Goal: Register for event/course

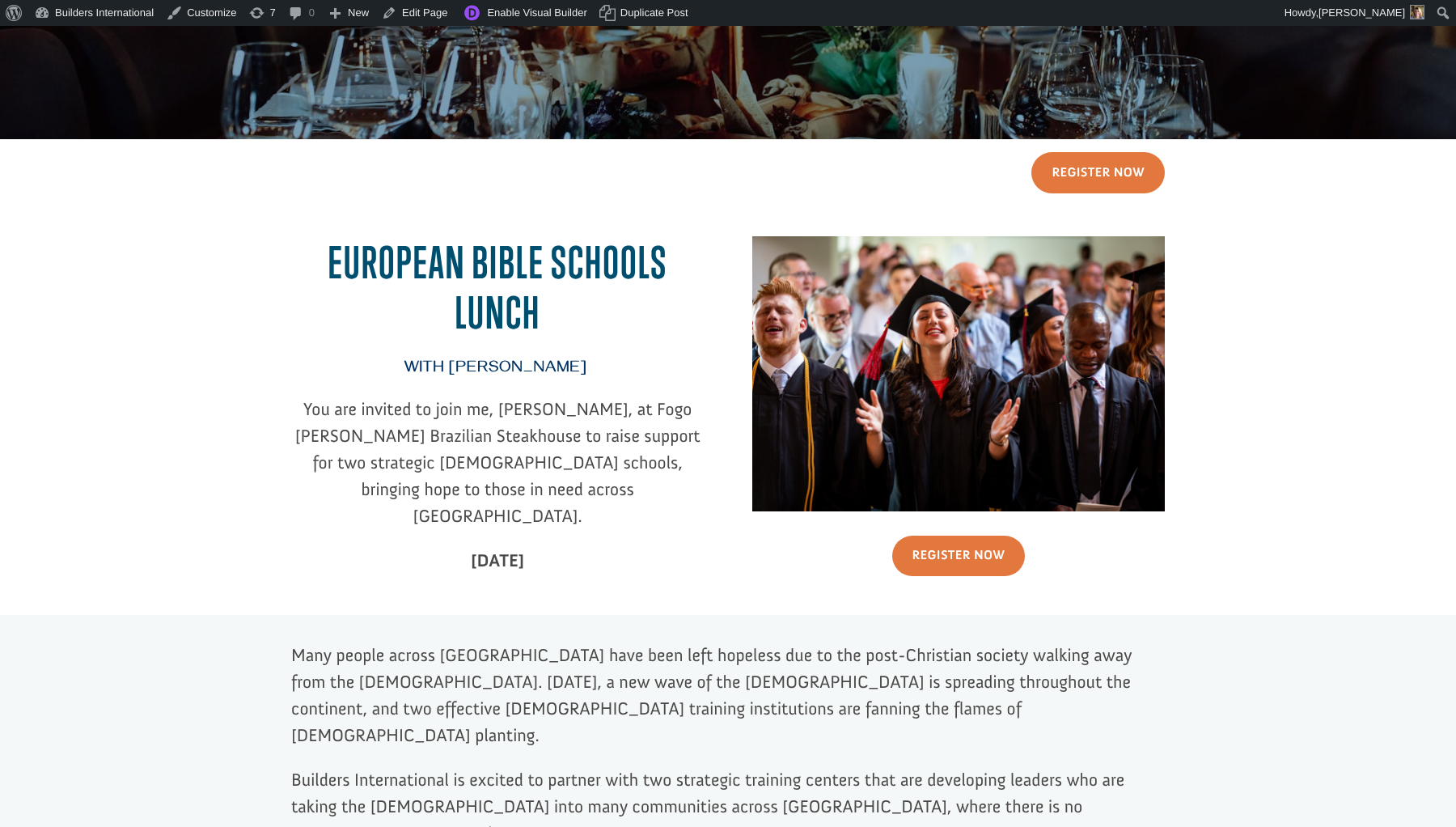
scroll to position [273, 0]
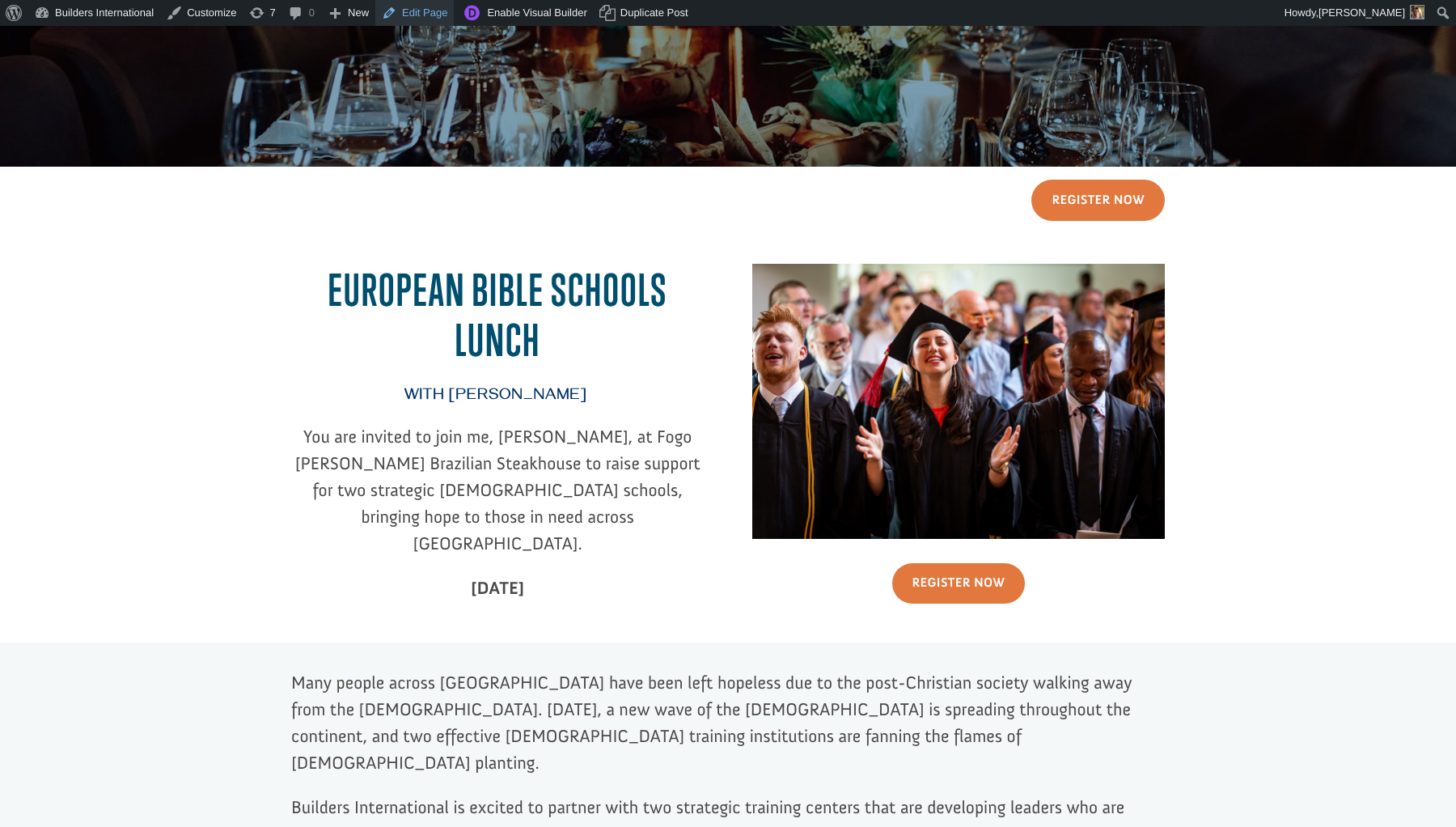
click at [429, 7] on link "Edit Page" at bounding box center [414, 13] width 78 height 26
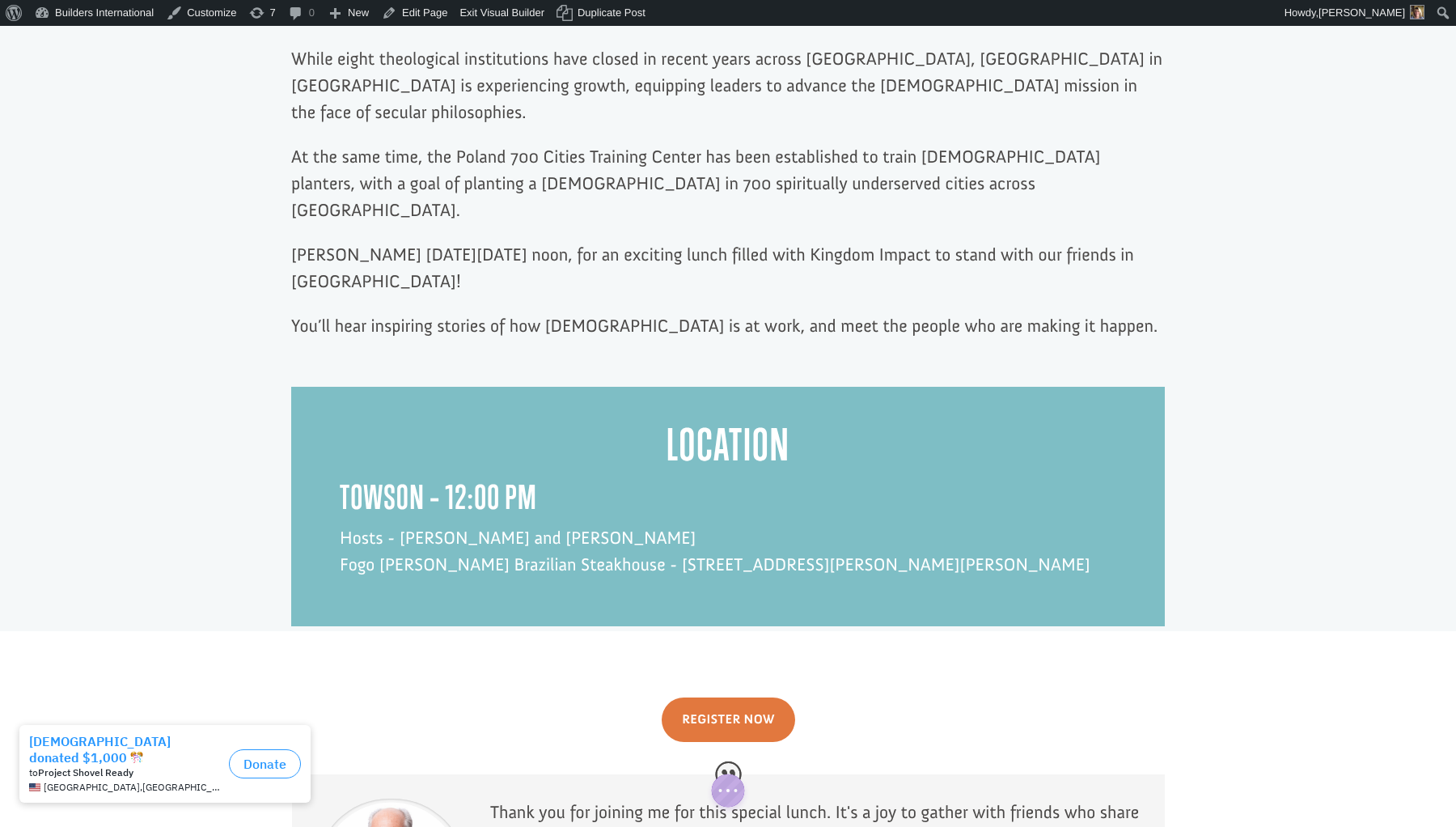
scroll to position [1120, 0]
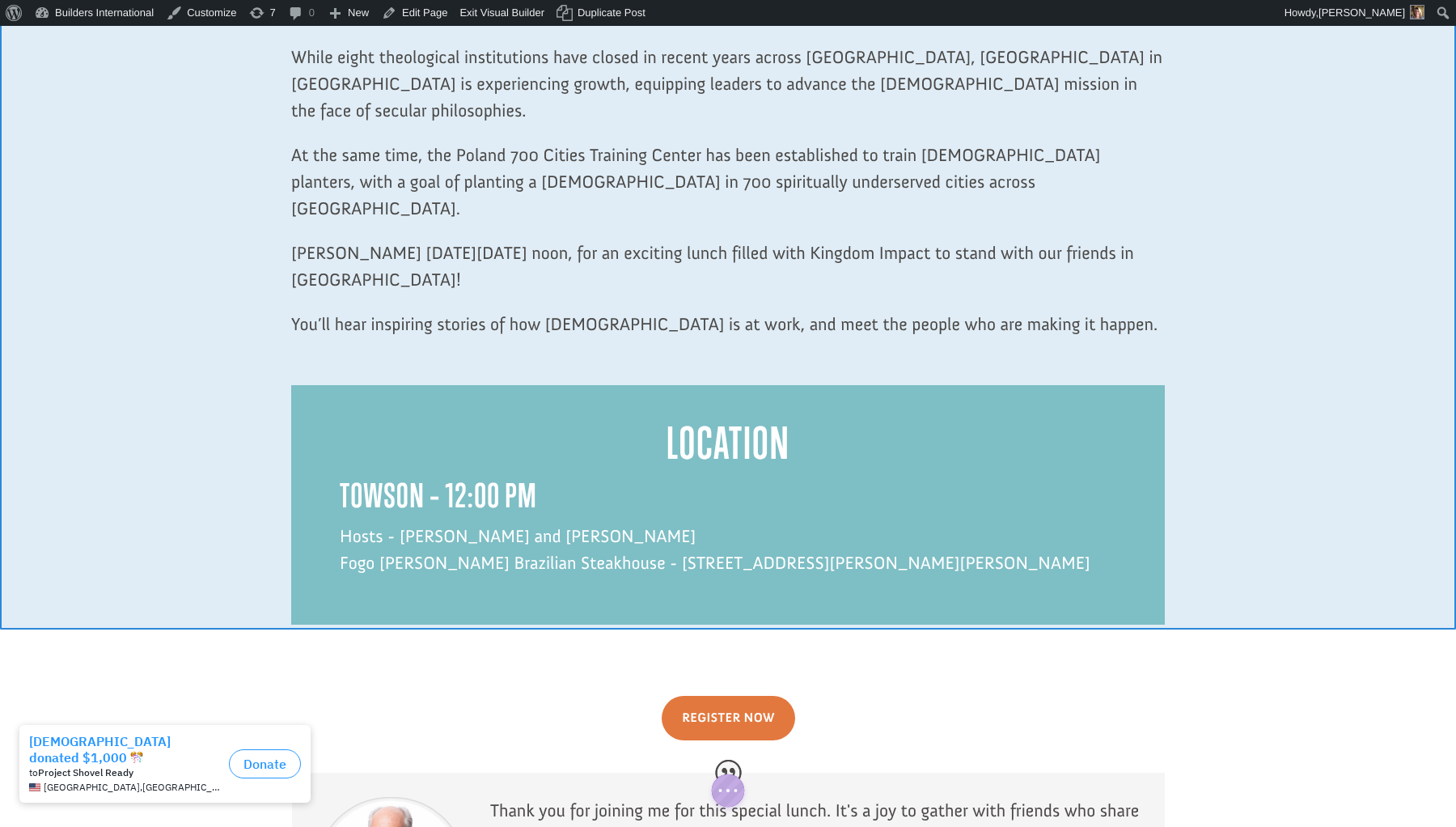
click at [262, 534] on div at bounding box center [728, 211] width 1456 height 835
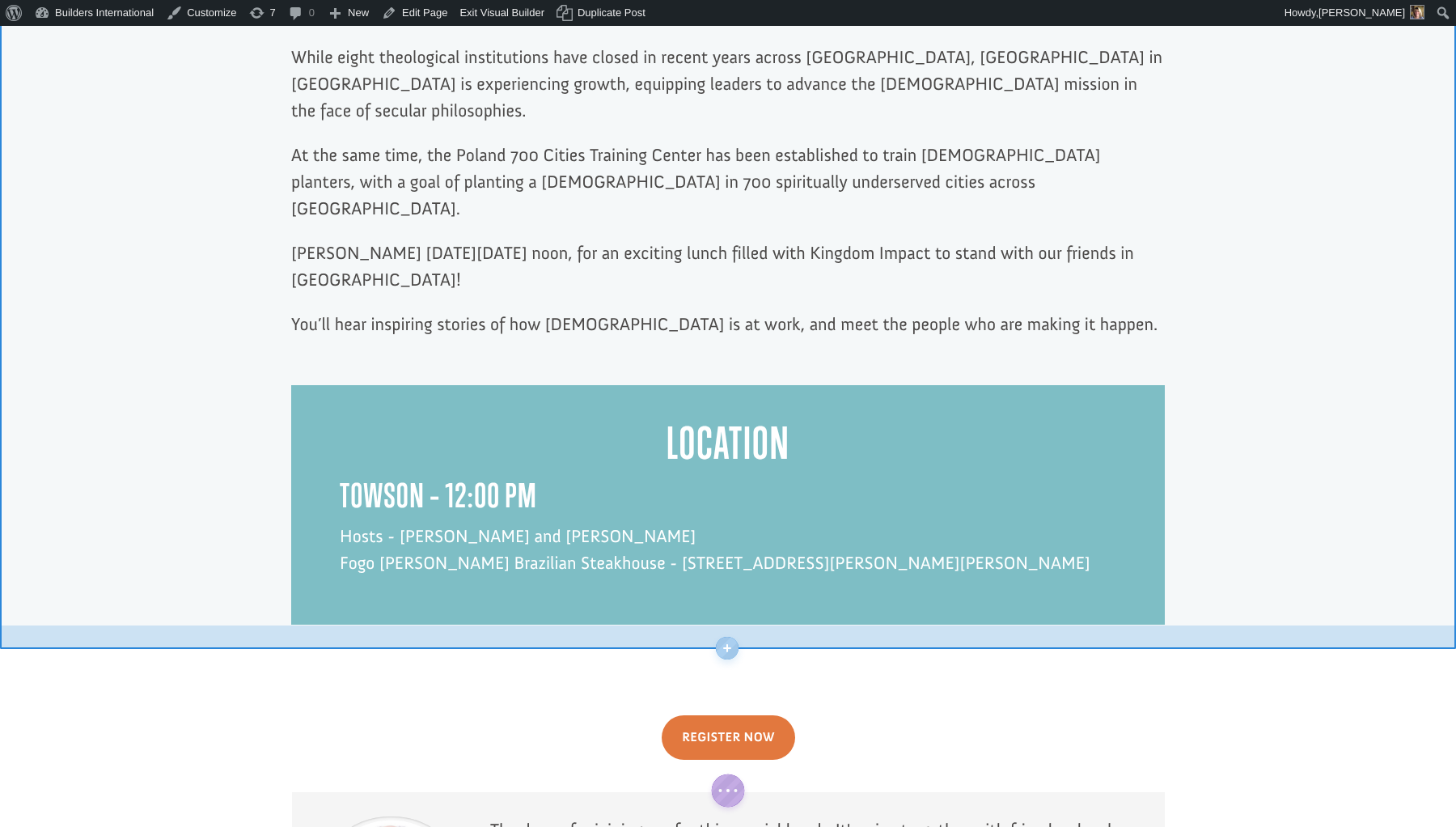
drag, startPoint x: 261, startPoint y: 538, endPoint x: 258, endPoint y: 557, distance: 19.2
click at [258, 635] on div at bounding box center [728, 641] width 1456 height 13
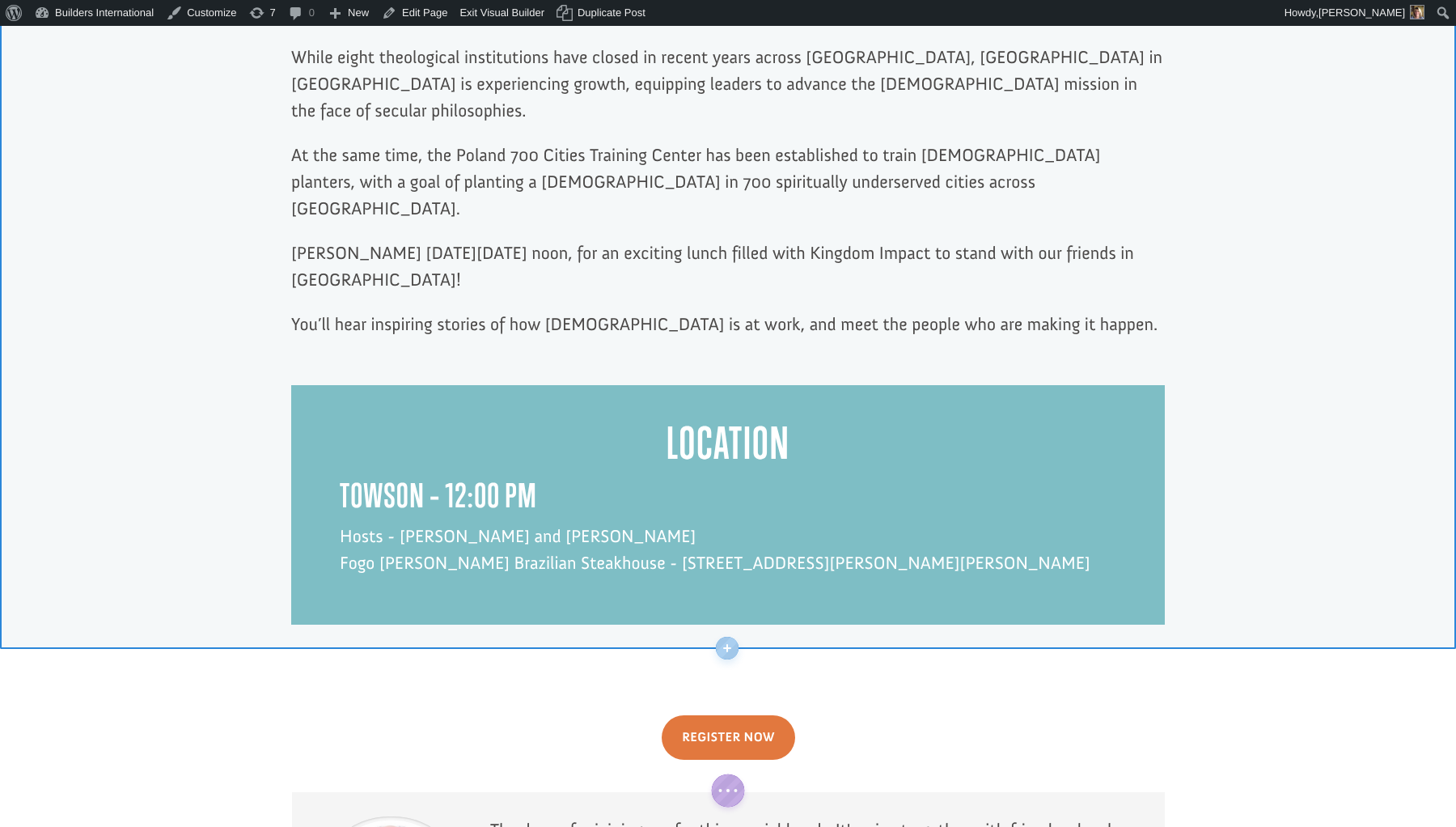
scroll to position [1126, 0]
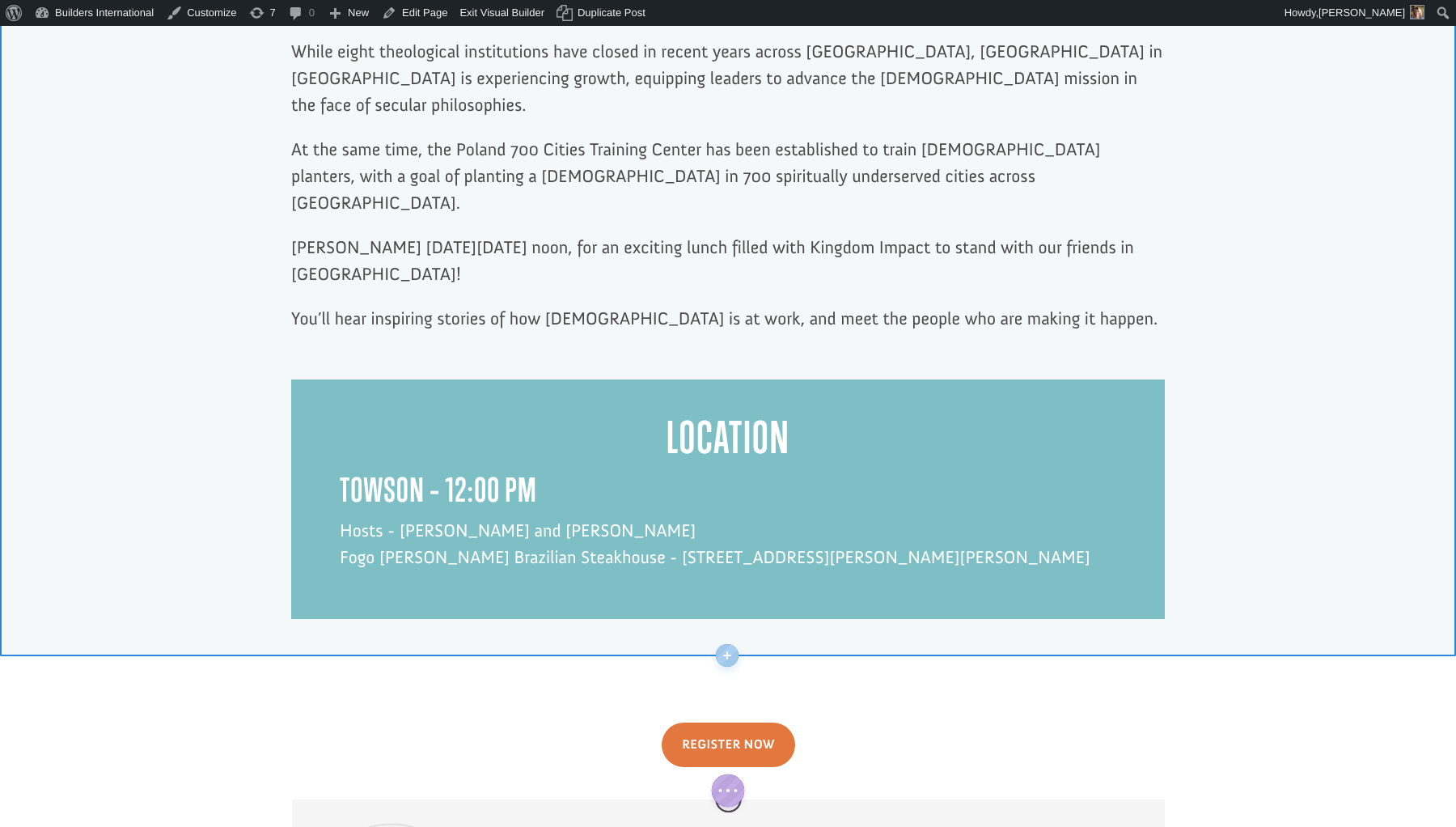
drag, startPoint x: 258, startPoint y: 555, endPoint x: 259, endPoint y: 569, distance: 14.0
click at [258, 643] on div at bounding box center [728, 649] width 1456 height 13
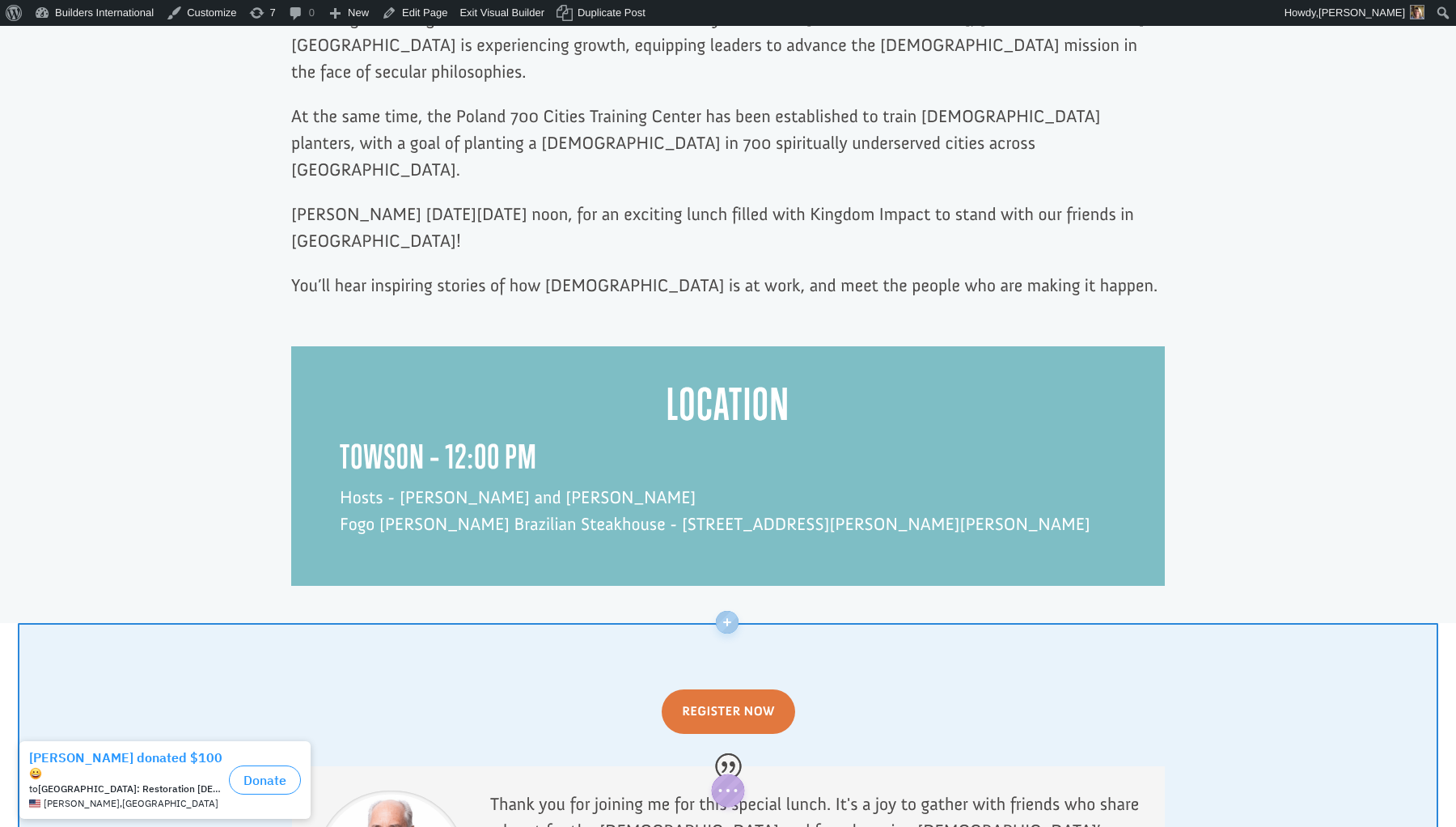
scroll to position [1172, 0]
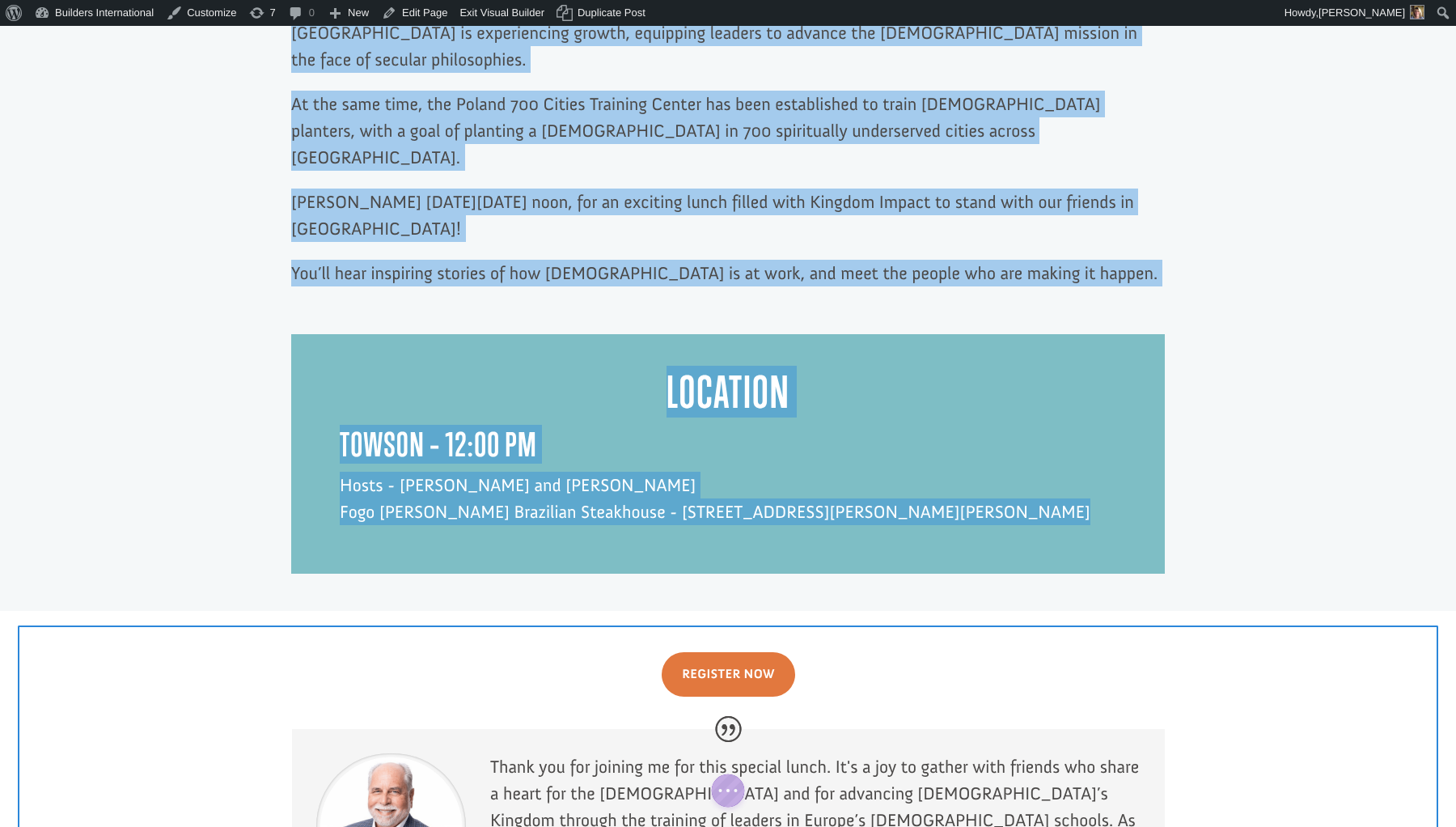
drag, startPoint x: 420, startPoint y: 535, endPoint x: 418, endPoint y: 509, distance: 26.1
click at [418, 509] on div "Register Now EUROPEAN BIBLE SCHOOL S lunch with [PERSON_NAME] You are invited t…" at bounding box center [728, 228] width 1421 height 1920
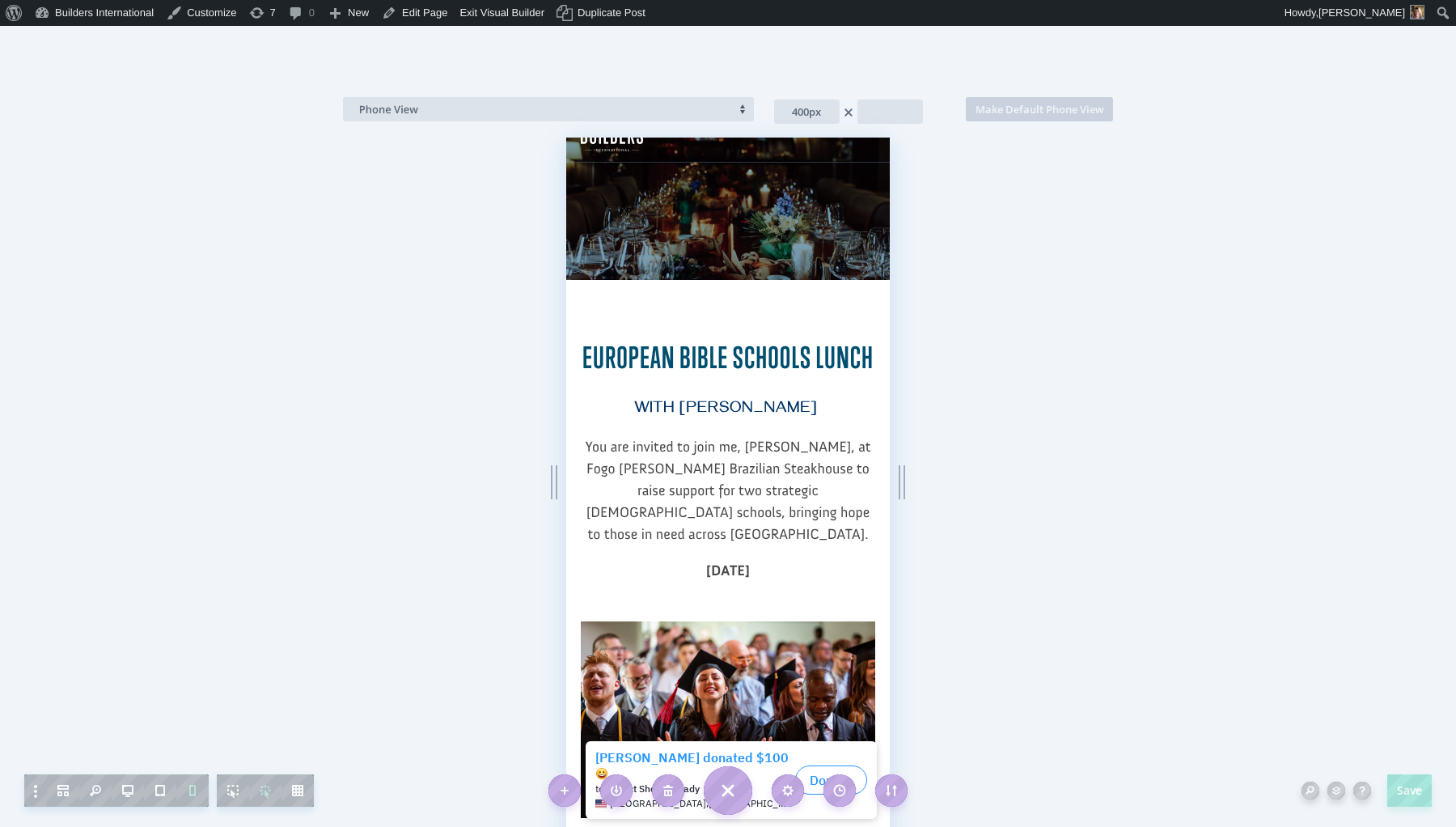
scroll to position [0, 0]
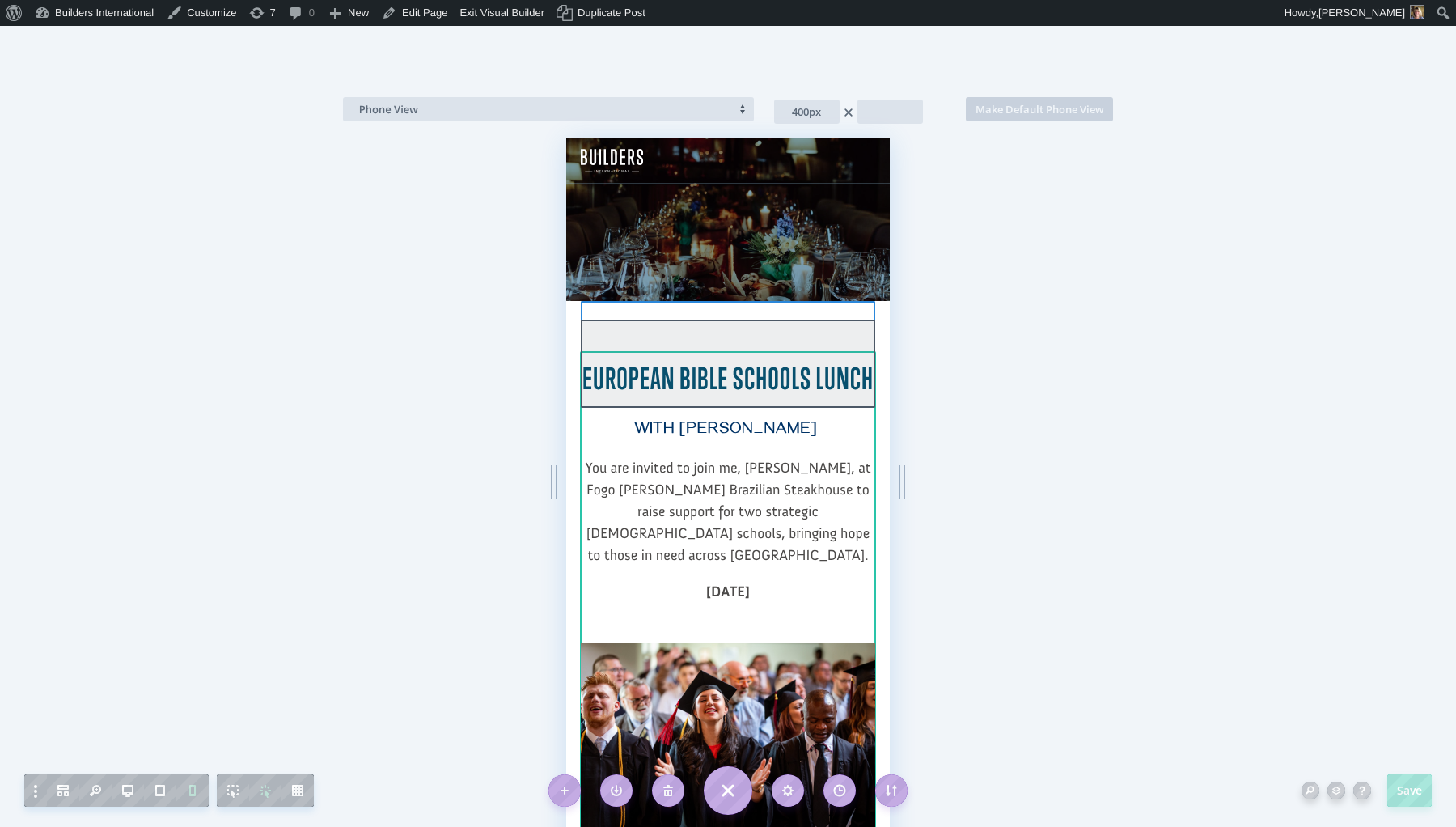
click at [703, 193] on div at bounding box center [728, 226] width 294 height 88
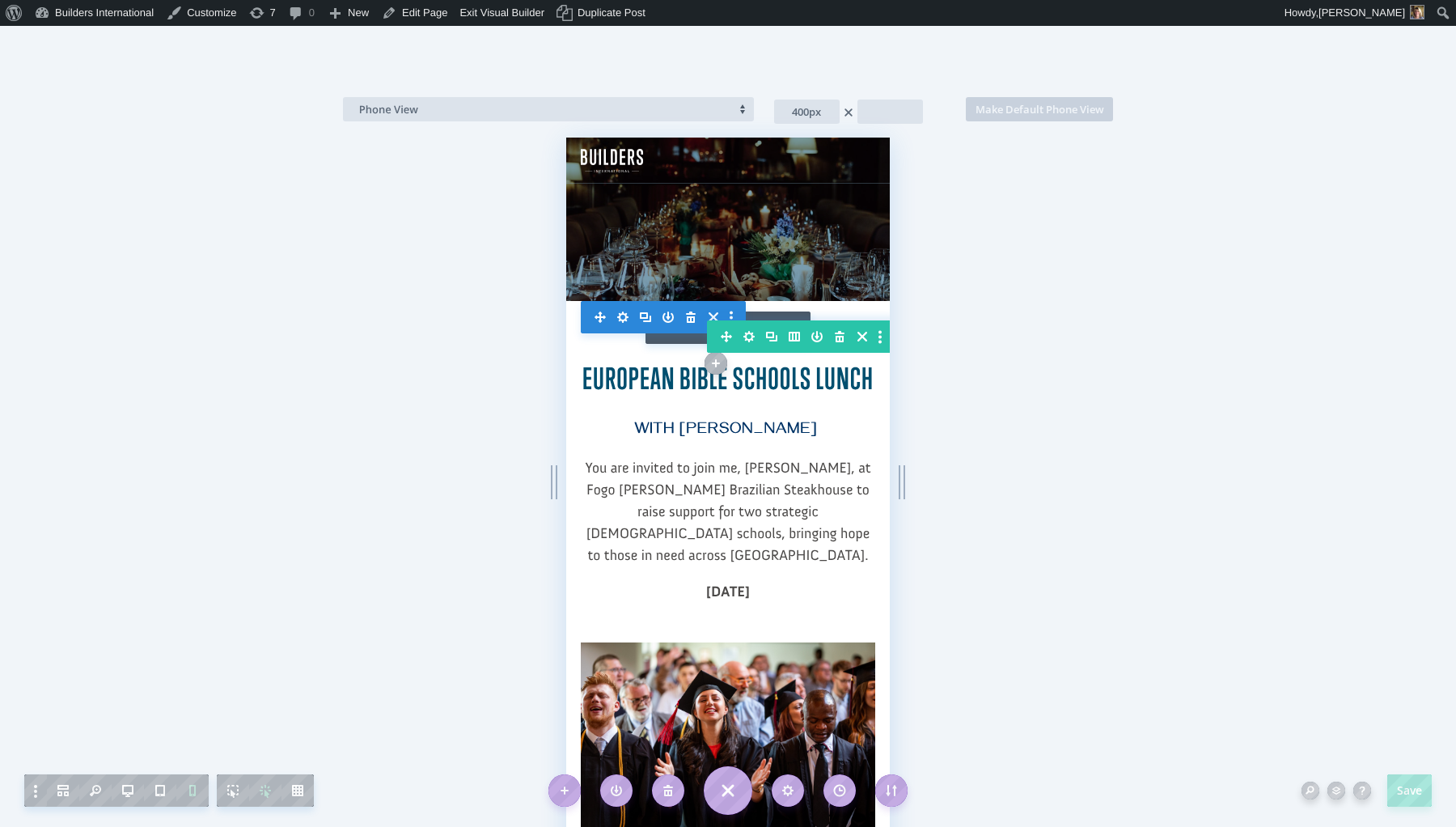
click at [498, 360] on div "Save Phone View 400px Make Default Phone View 400px" at bounding box center [728, 414] width 1456 height 827
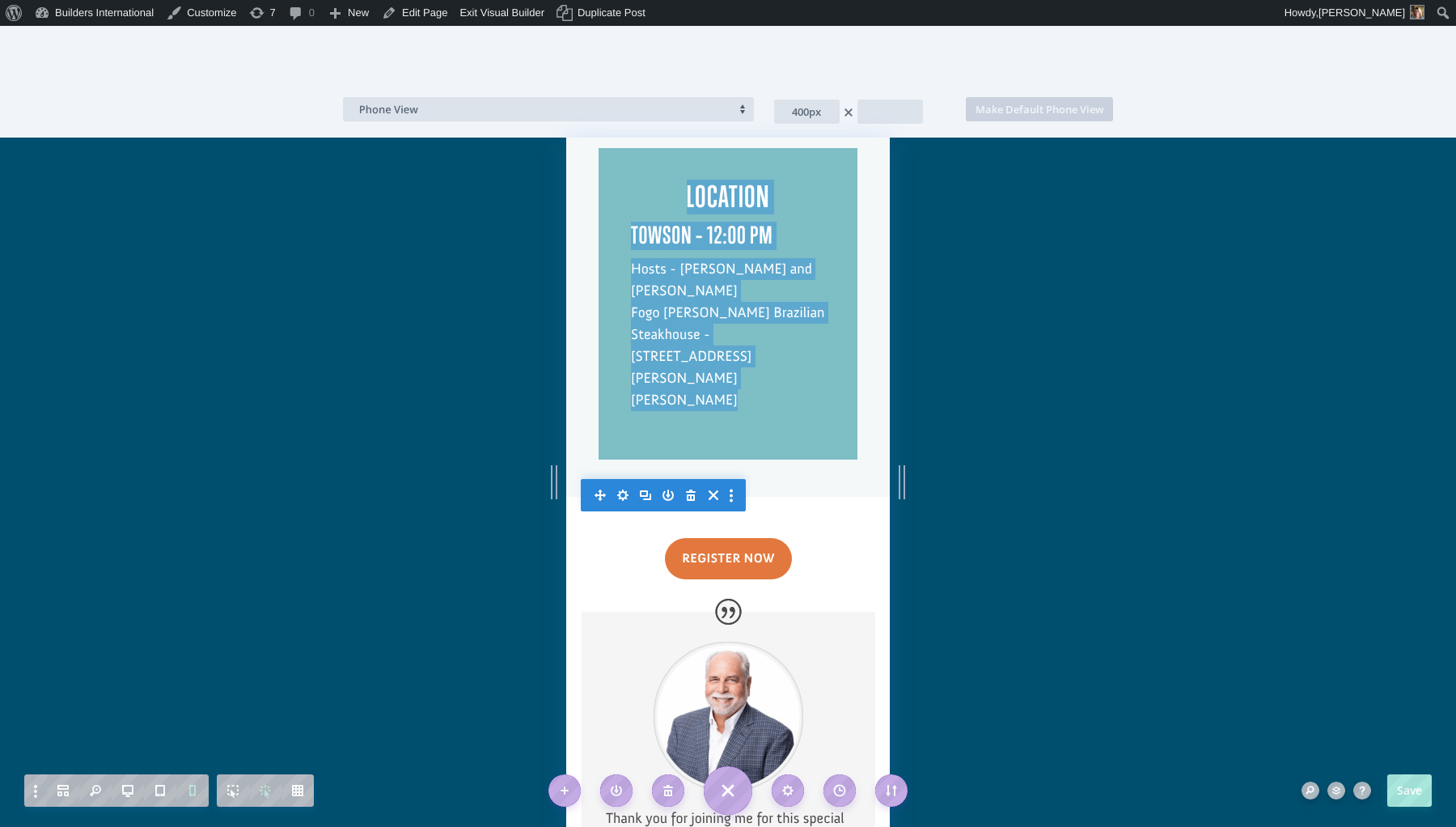
scroll to position [1793, 0]
